Goal: Task Accomplishment & Management: Manage account settings

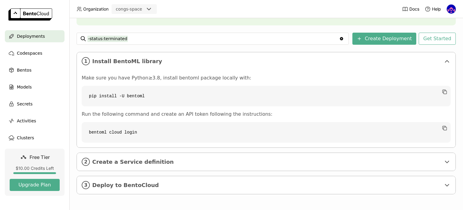
click at [451, 8] on img at bounding box center [451, 9] width 9 height 9
click at [443, 42] on span "API Tokens" at bounding box center [442, 39] width 21 height 5
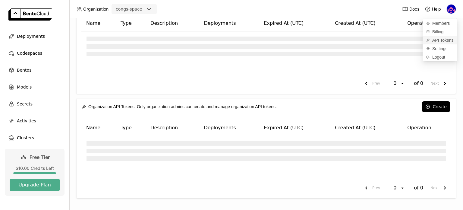
scroll to position [6, 0]
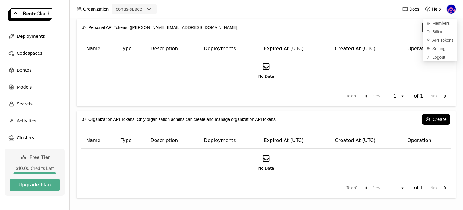
click at [422, 26] on button "Create" at bounding box center [436, 27] width 29 height 11
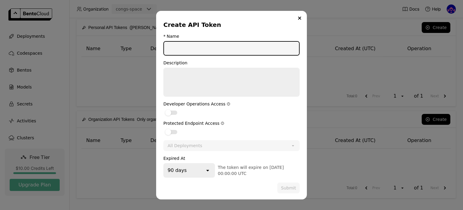
click at [221, 47] on input "dialog" at bounding box center [231, 48] width 135 height 13
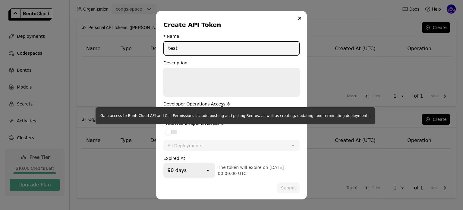
type input "test"
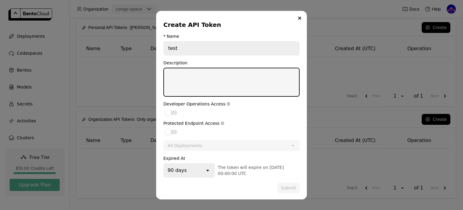
click at [183, 86] on textarea "dialog" at bounding box center [231, 82] width 135 height 28
click at [169, 113] on div "dialog" at bounding box center [168, 112] width 6 height 6
click at [163, 109] on input "dialog" at bounding box center [163, 109] width 0 height 0
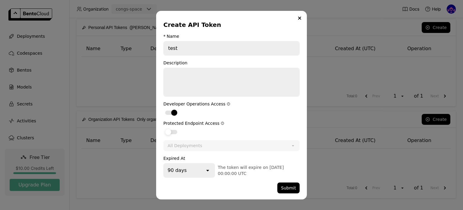
drag, startPoint x: 174, startPoint y: 132, endPoint x: 178, endPoint y: 132, distance: 3.9
click at [174, 132] on div "dialog" at bounding box center [171, 132] width 12 height 4
click at [163, 128] on input "dialog" at bounding box center [163, 128] width 0 height 0
click at [287, 189] on button "Submit" at bounding box center [288, 187] width 22 height 11
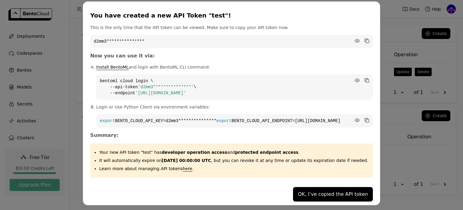
scroll to position [9, 0]
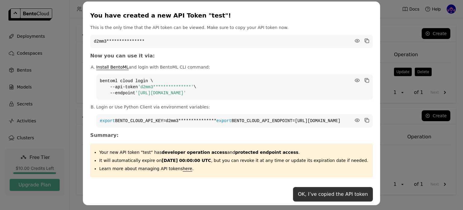
click at [311, 193] on button "OK, I’ve copied the API token" at bounding box center [333, 194] width 80 height 14
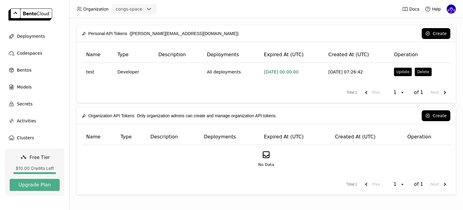
scroll to position [0, 0]
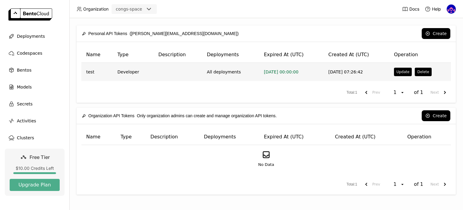
click at [216, 75] on td "All deployments" at bounding box center [230, 72] width 57 height 18
click at [217, 68] on td "All deployments" at bounding box center [230, 72] width 57 height 18
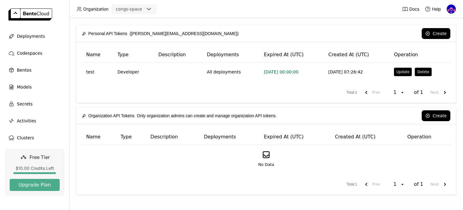
click at [195, 33] on div "Personal API Tokens (nguyen.do.cong@mqsolutions.com.vn)" at bounding box center [160, 33] width 157 height 13
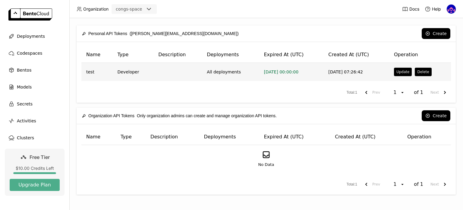
click at [341, 72] on td "2025-08-26 07:26:42" at bounding box center [357, 72] width 66 height 18
click at [126, 71] on td "Developer" at bounding box center [132, 72] width 41 height 18
click at [89, 72] on td "test" at bounding box center [96, 72] width 31 height 18
click at [402, 74] on button "Update" at bounding box center [403, 72] width 18 height 8
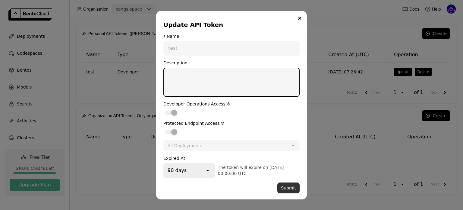
click at [288, 188] on button "Submit" at bounding box center [288, 187] width 22 height 11
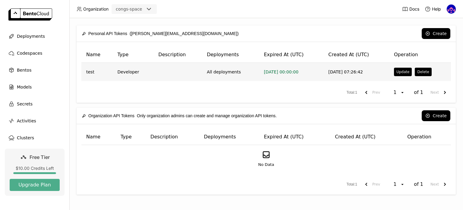
click at [275, 72] on span "[DATE] 00:00:00" at bounding box center [281, 71] width 35 height 5
click at [338, 71] on td "2025-08-26 07:26:42" at bounding box center [357, 72] width 66 height 18
click at [99, 72] on td "test" at bounding box center [96, 72] width 31 height 18
click at [92, 71] on td "test" at bounding box center [96, 72] width 31 height 18
click at [335, 71] on td "2025-08-26 07:26:42" at bounding box center [357, 72] width 66 height 18
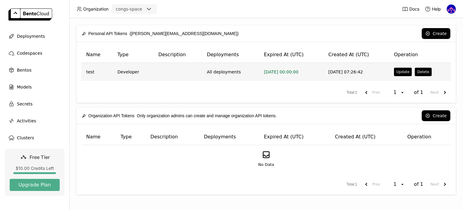
click at [222, 73] on td "All deployments" at bounding box center [230, 72] width 57 height 18
click at [182, 74] on td at bounding box center [177, 72] width 49 height 18
click at [118, 74] on td "Developer" at bounding box center [132, 72] width 41 height 18
click at [93, 74] on td "test" at bounding box center [96, 72] width 31 height 18
click at [422, 70] on button "Delete" at bounding box center [423, 72] width 17 height 8
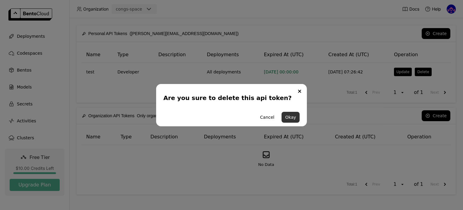
click at [294, 118] on button "Okay" at bounding box center [291, 117] width 18 height 11
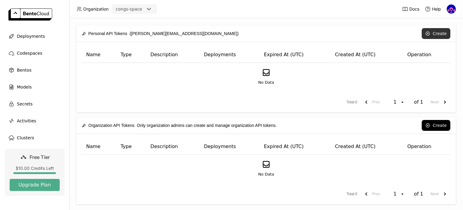
click at [432, 34] on button "Create" at bounding box center [436, 33] width 29 height 11
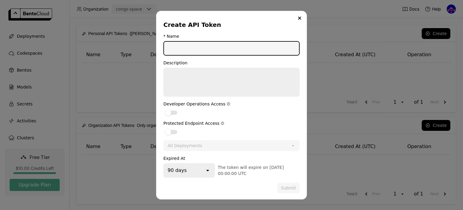
click at [203, 47] on input "dialog" at bounding box center [231, 48] width 135 height 13
type input "test"
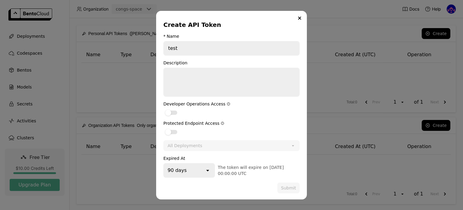
click at [188, 144] on div "All Deployments" at bounding box center [185, 145] width 35 height 6
click at [171, 112] on div "dialog" at bounding box center [171, 112] width 12 height 4
click at [163, 109] on input "dialog" at bounding box center [163, 109] width 0 height 0
click at [172, 132] on div "dialog" at bounding box center [171, 132] width 12 height 4
click at [163, 128] on input "dialog" at bounding box center [163, 128] width 0 height 0
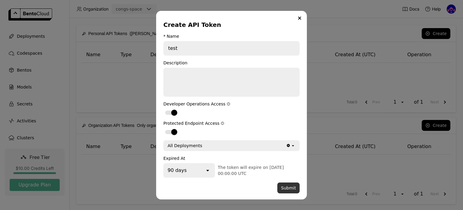
click at [289, 189] on button "Submit" at bounding box center [288, 187] width 22 height 11
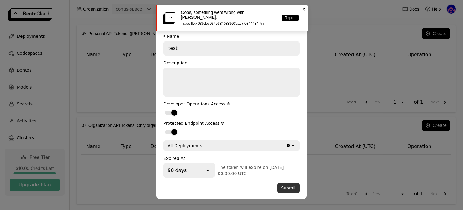
click at [285, 187] on button "Submit" at bounding box center [288, 187] width 22 height 11
click at [294, 15] on link "Report" at bounding box center [290, 17] width 17 height 7
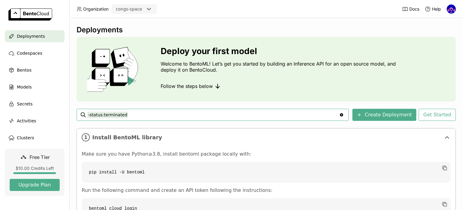
click at [454, 11] on img at bounding box center [451, 9] width 9 height 9
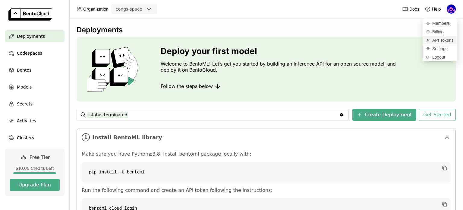
click at [445, 40] on span "API Tokens" at bounding box center [442, 39] width 21 height 5
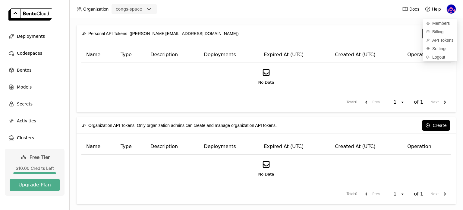
click at [422, 32] on button "Create" at bounding box center [436, 33] width 29 height 11
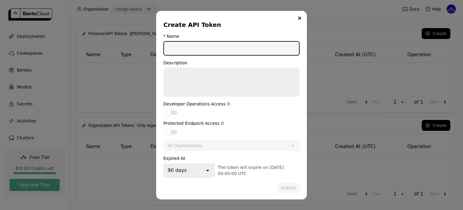
click at [185, 47] on input "dialog" at bounding box center [231, 48] width 135 height 13
type input "testing"
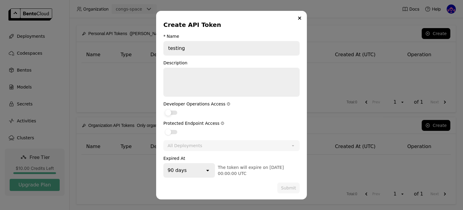
click at [175, 109] on label "dialog" at bounding box center [231, 112] width 136 height 7
click at [163, 109] on input "dialog" at bounding box center [163, 109] width 0 height 0
click at [173, 128] on label "dialog" at bounding box center [231, 131] width 136 height 7
click at [163, 128] on input "dialog" at bounding box center [163, 128] width 0 height 0
click at [289, 186] on button "Submit" at bounding box center [288, 187] width 22 height 11
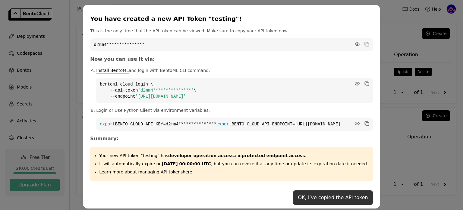
click at [311, 200] on button "OK, I’ve copied the API token" at bounding box center [333, 197] width 80 height 14
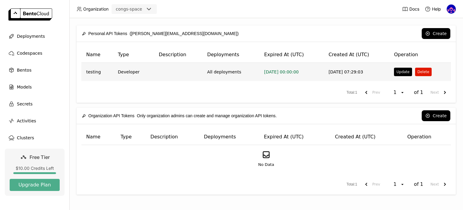
click at [420, 73] on button "Delete" at bounding box center [423, 72] width 17 height 8
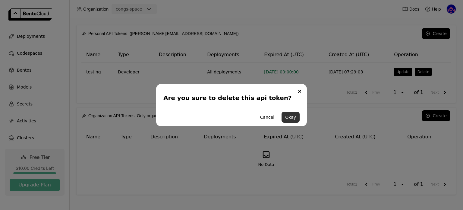
click at [294, 117] on button "Okay" at bounding box center [291, 117] width 18 height 11
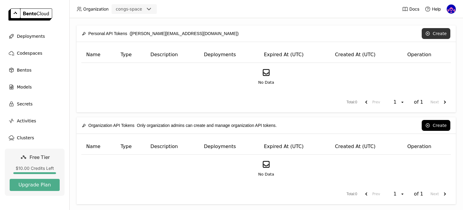
click at [435, 33] on button "Create" at bounding box center [436, 33] width 29 height 11
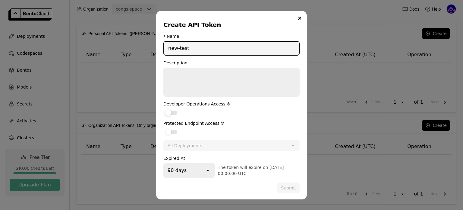
type input "new-test"
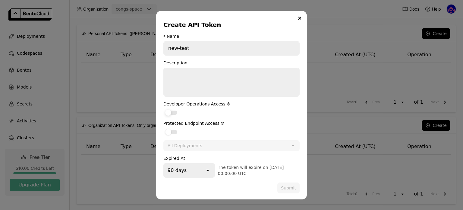
click at [175, 112] on div "dialog" at bounding box center [171, 112] width 12 height 4
click at [163, 109] on input "dialog" at bounding box center [163, 109] width 0 height 0
click at [175, 130] on div "dialog" at bounding box center [171, 132] width 12 height 4
click at [163, 128] on input "dialog" at bounding box center [163, 128] width 0 height 0
click at [290, 185] on button "Submit" at bounding box center [288, 187] width 22 height 11
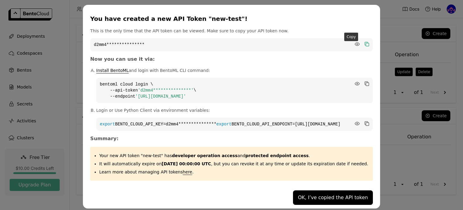
click at [365, 42] on icon "dialog" at bounding box center [366, 43] width 3 height 3
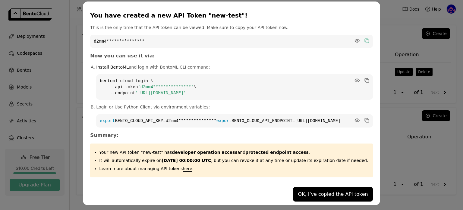
scroll to position [9, 0]
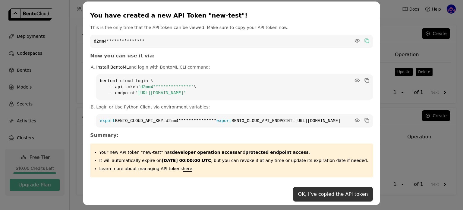
click at [315, 195] on button "OK, I’ve copied the API token" at bounding box center [333, 194] width 80 height 14
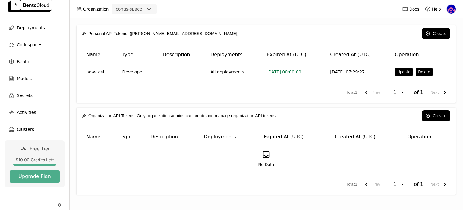
scroll to position [0, 0]
